Goal: Use online tool/utility: Utilize a website feature to perform a specific function

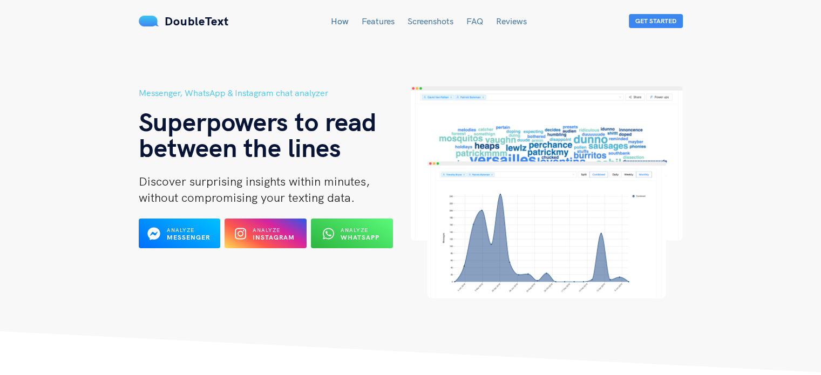
click at [275, 234] on b "Instagram" at bounding box center [274, 237] width 42 height 8
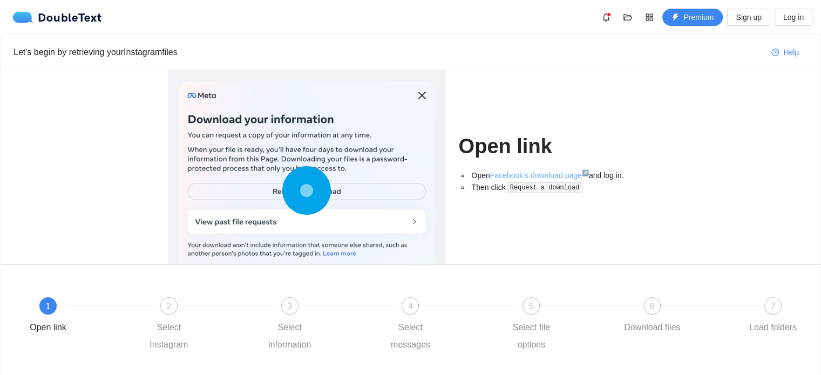
click at [555, 177] on link "Facebook's download page ↗" at bounding box center [539, 175] width 99 height 9
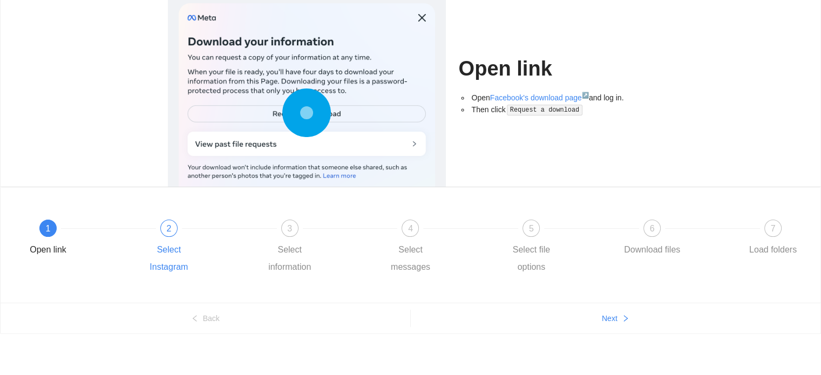
click at [171, 230] on div at bounding box center [229, 228] width 121 height 4
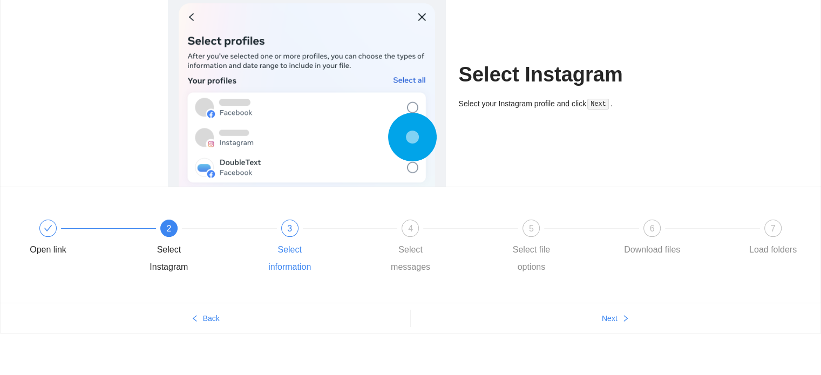
click at [289, 226] on span "3" at bounding box center [289, 228] width 5 height 9
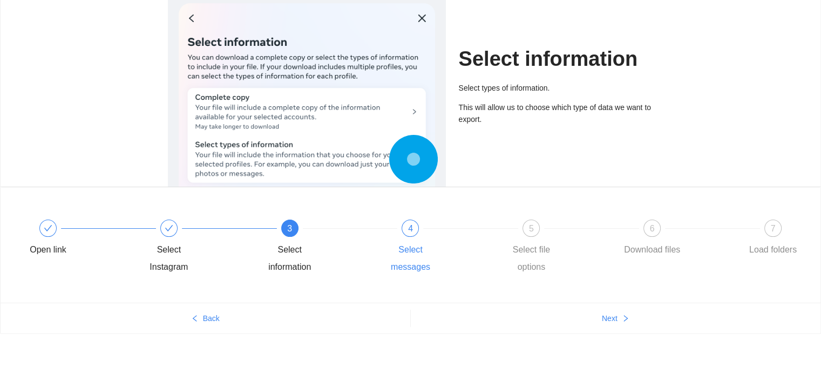
click at [417, 233] on div "4" at bounding box center [409, 228] width 17 height 17
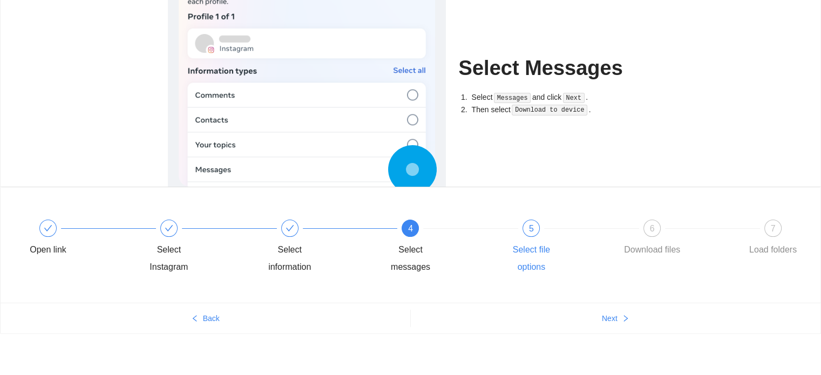
click at [524, 223] on div "5" at bounding box center [530, 228] width 17 height 17
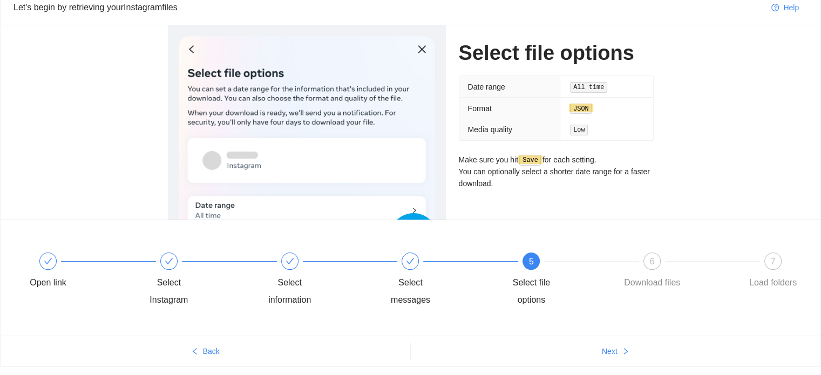
scroll to position [44, 0]
click at [646, 255] on div "6" at bounding box center [651, 261] width 17 height 17
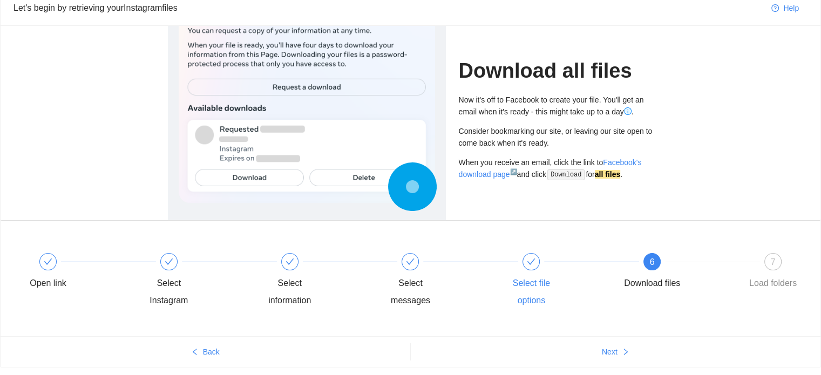
click at [530, 278] on div "Select file options" at bounding box center [531, 292] width 63 height 35
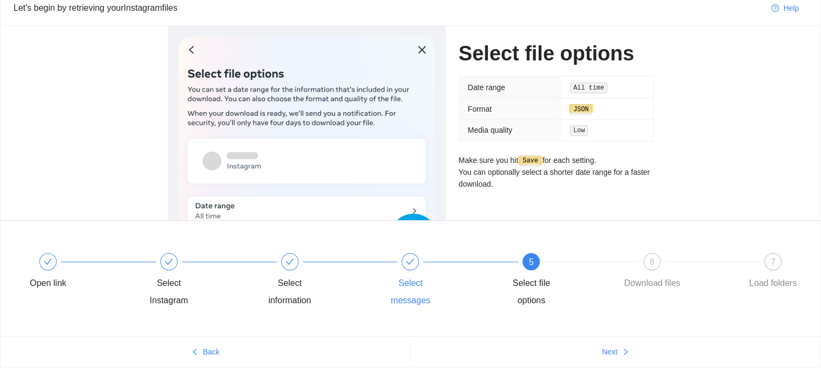
click at [411, 257] on span at bounding box center [410, 261] width 9 height 9
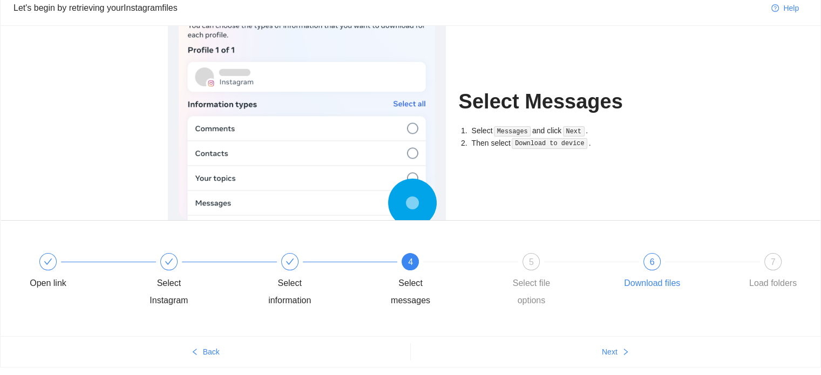
click at [647, 277] on div "Download files" at bounding box center [652, 283] width 56 height 17
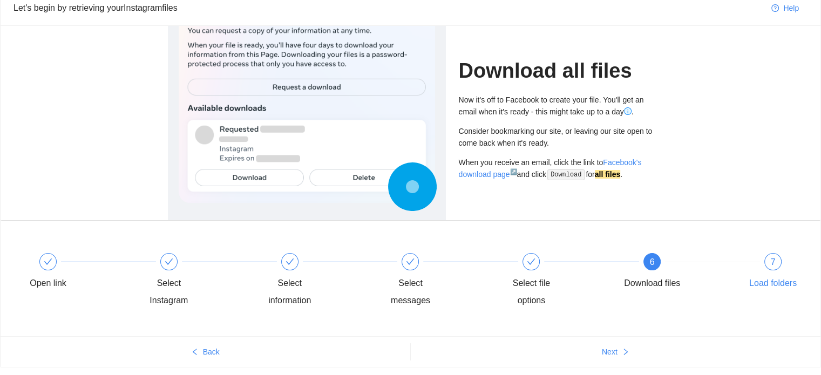
click at [774, 263] on span "7" at bounding box center [772, 261] width 5 height 9
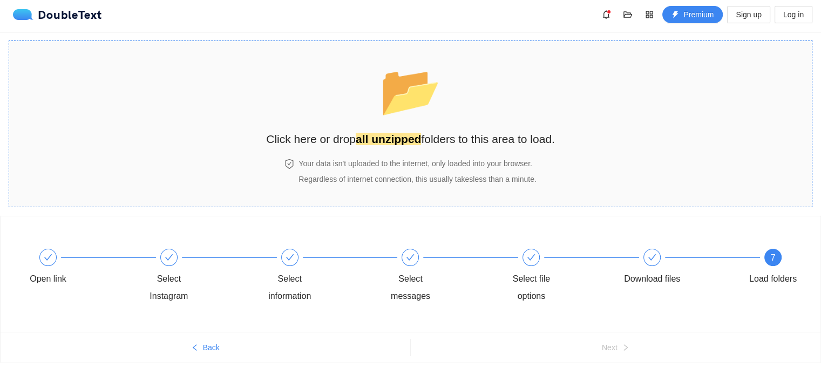
scroll to position [0, 0]
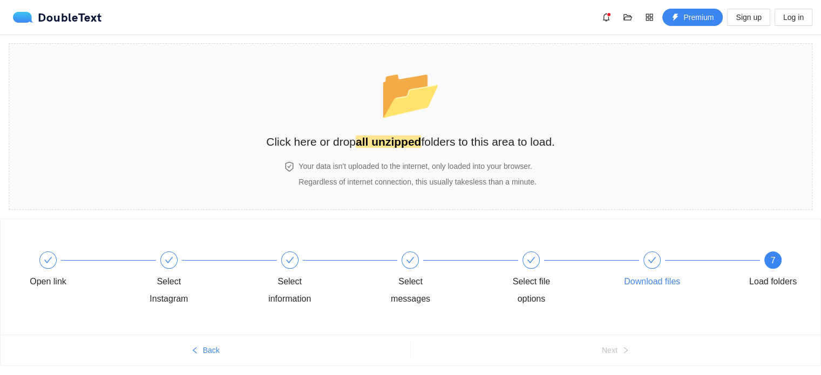
click at [643, 263] on div "Download files" at bounding box center [680, 270] width 121 height 39
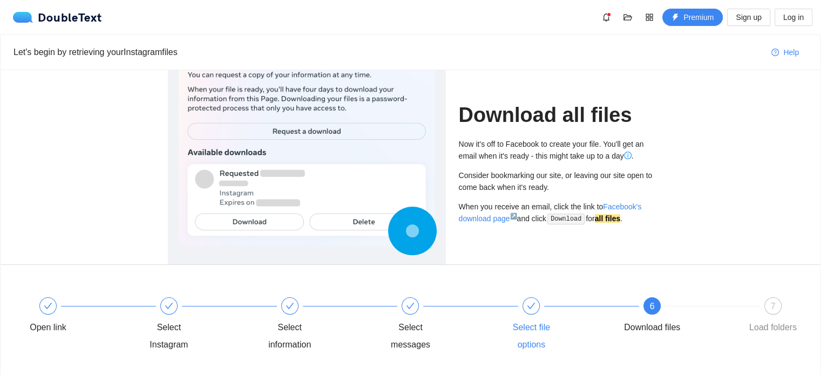
click at [533, 318] on div "Select file options" at bounding box center [560, 325] width 121 height 56
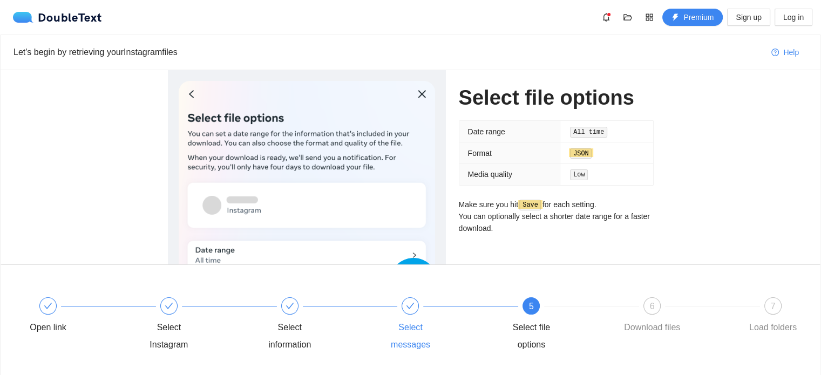
click at [413, 317] on div "Select messages" at bounding box center [439, 325] width 121 height 56
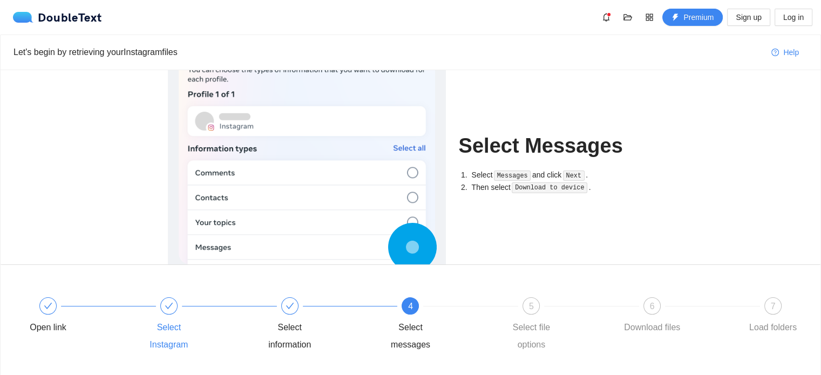
click at [175, 325] on div "Select Instagram" at bounding box center [169, 336] width 63 height 35
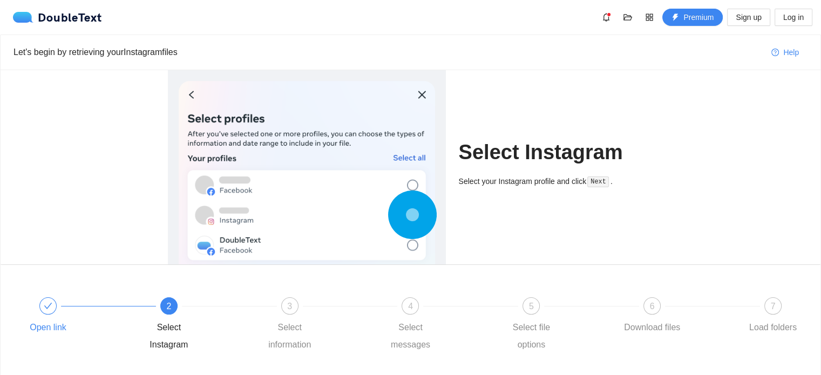
click at [52, 312] on div at bounding box center [47, 305] width 17 height 17
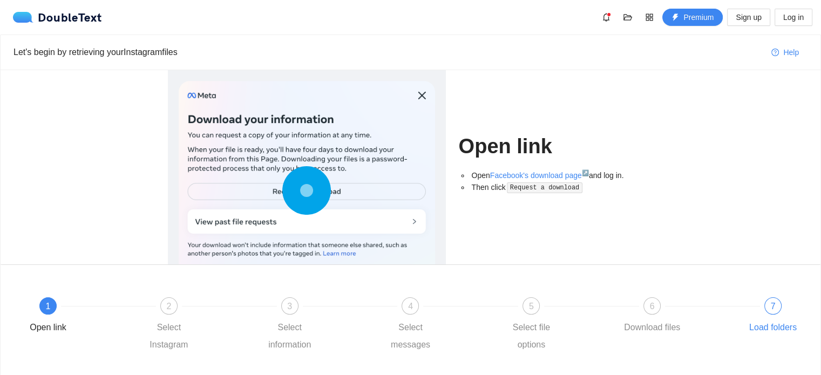
click at [774, 326] on div "Load folders" at bounding box center [772, 327] width 47 height 17
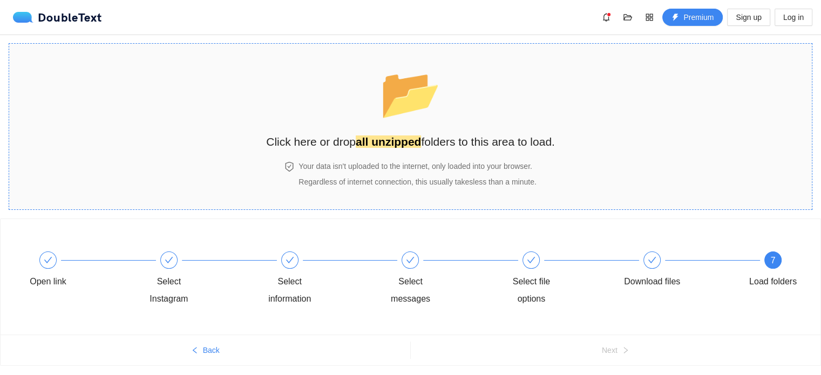
click at [371, 122] on div "📂 Click here or drop all unzipped folders to this area to load." at bounding box center [410, 102] width 289 height 96
